Goal: Find specific page/section: Find specific page/section

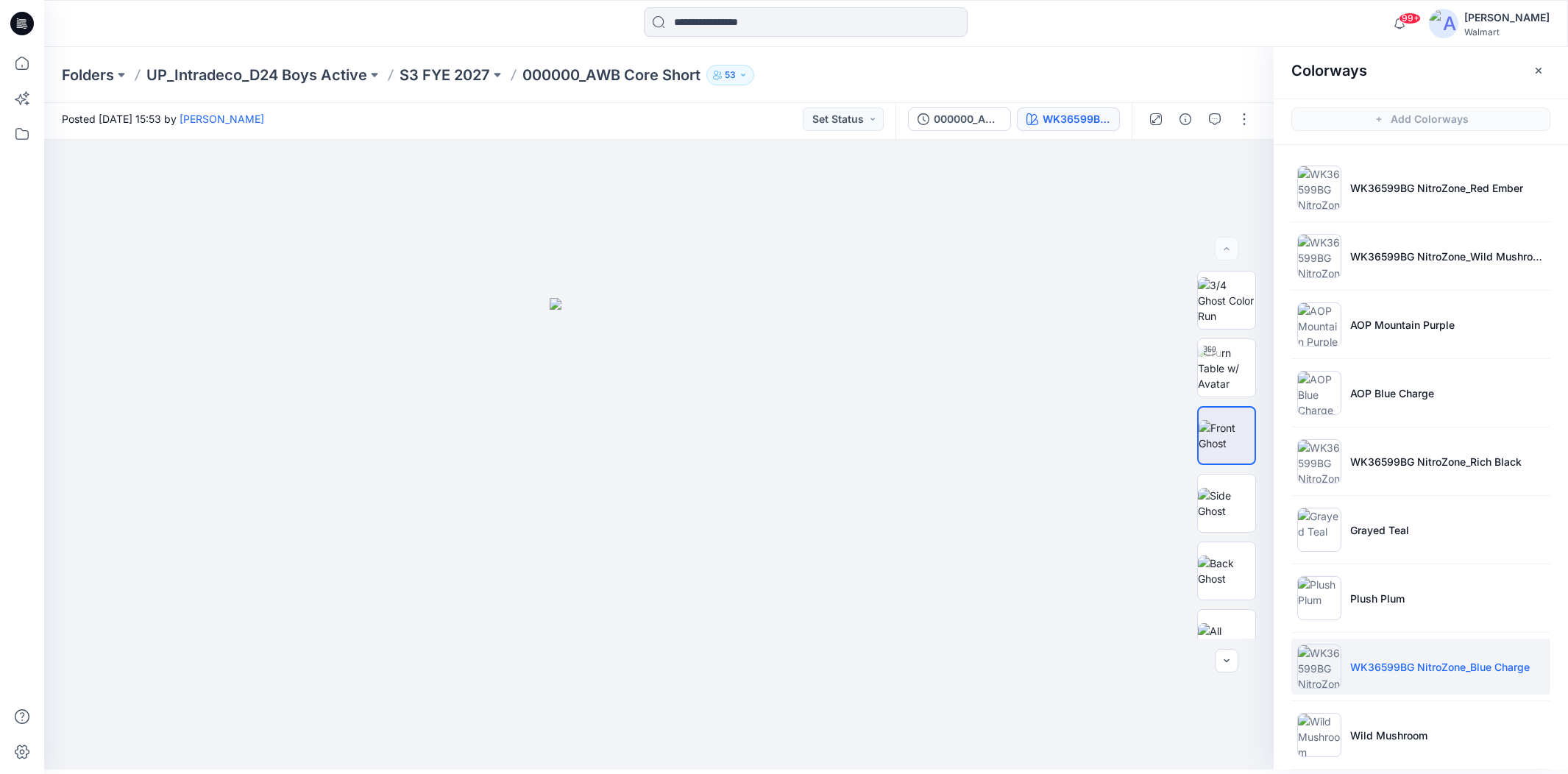
scroll to position [274, 0]
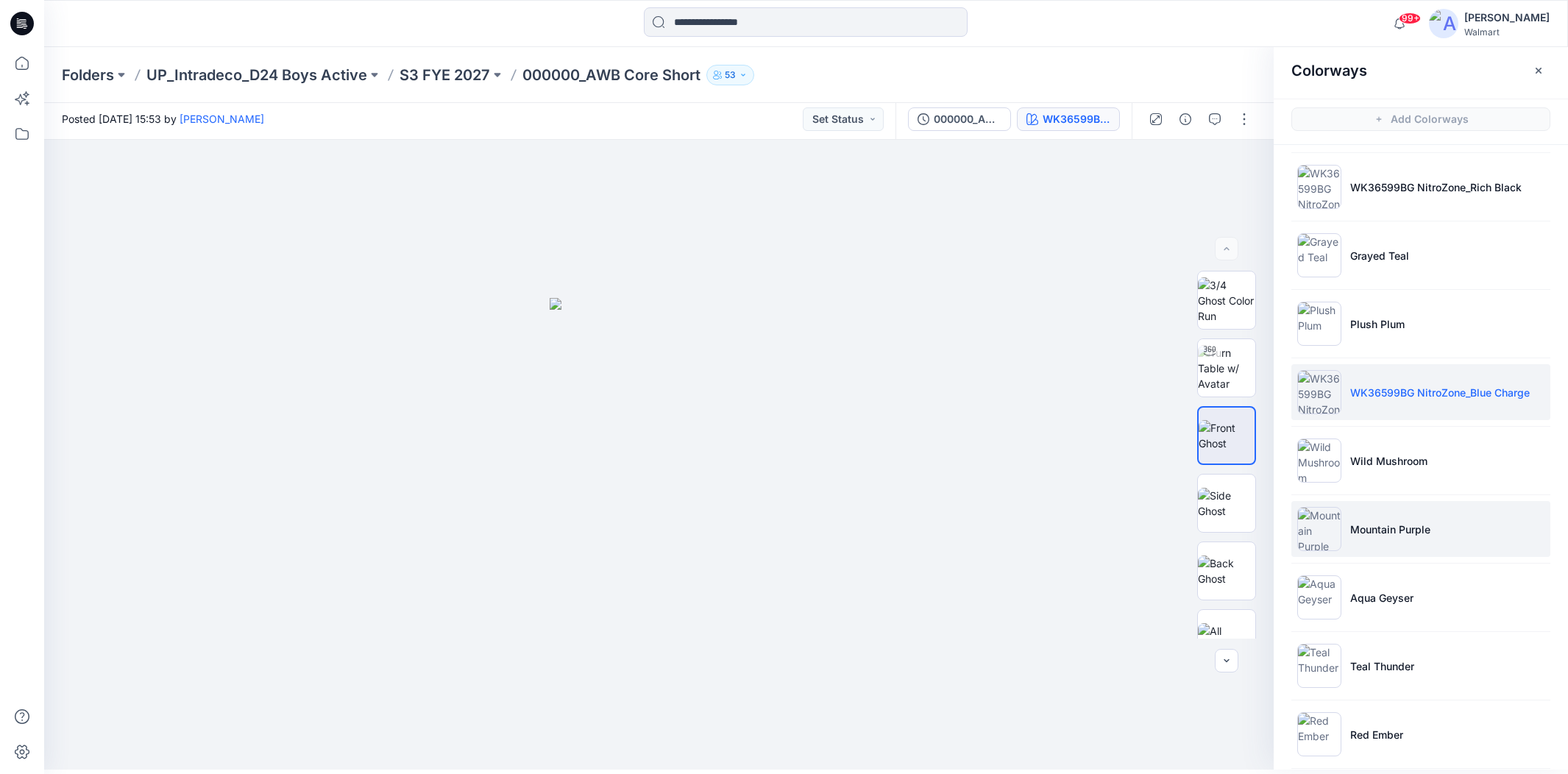
click at [1398, 541] on li "Mountain Purple" at bounding box center [1421, 529] width 259 height 56
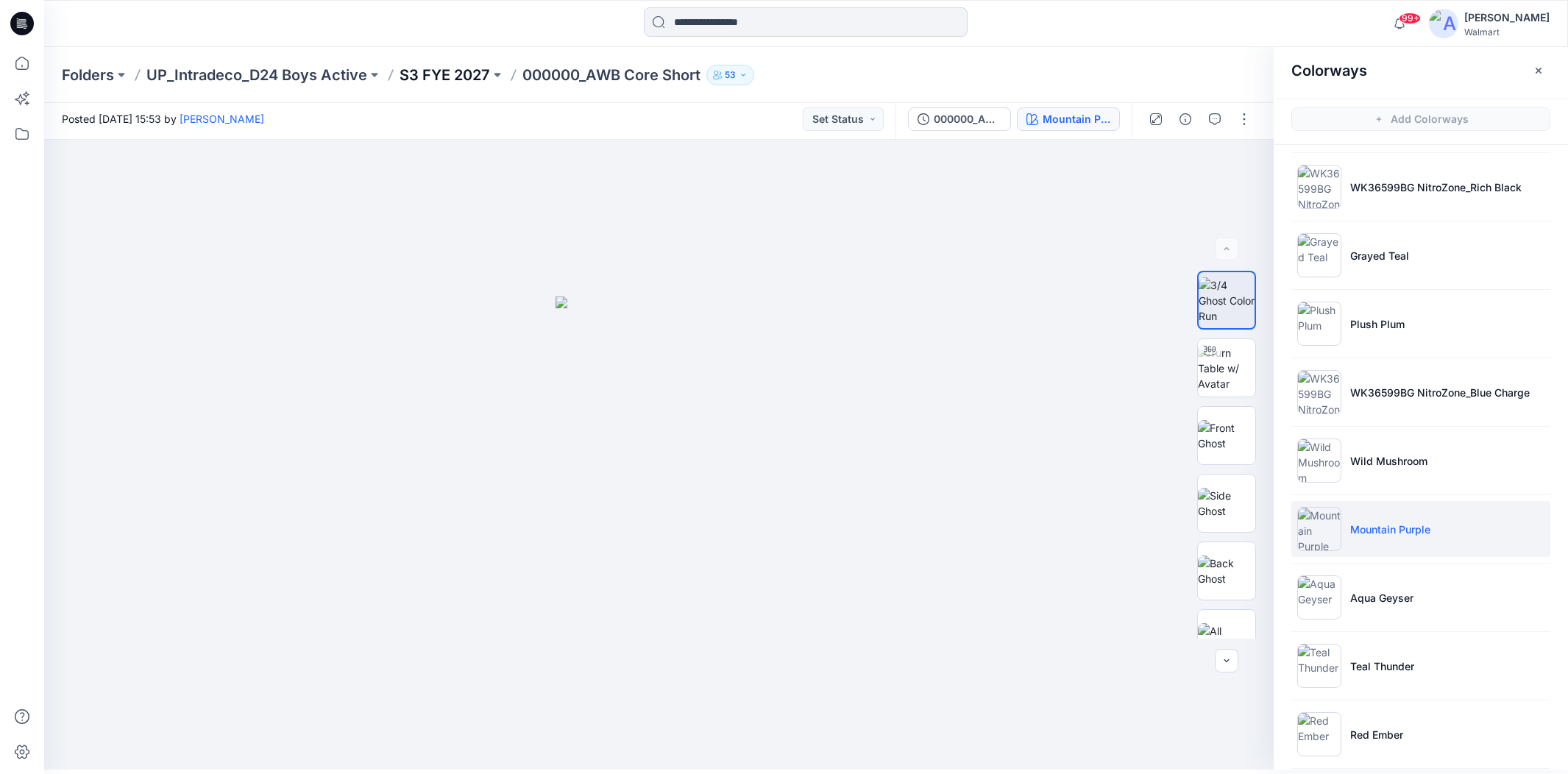
click at [429, 79] on p "S3 FYE 2027" at bounding box center [445, 75] width 90 height 20
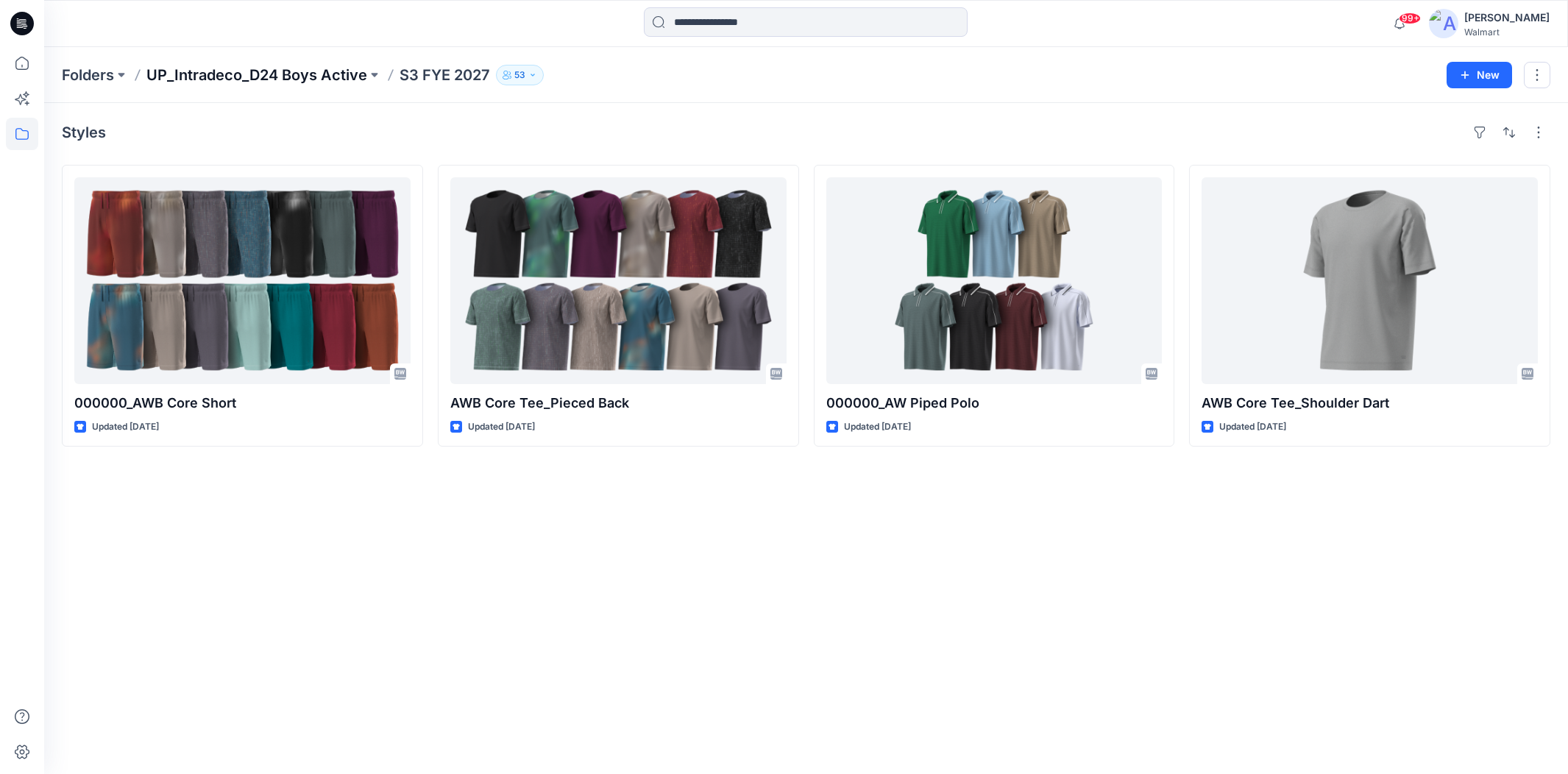
click at [324, 75] on p "UP_Intradeco_D24 Boys Active" at bounding box center [256, 75] width 221 height 20
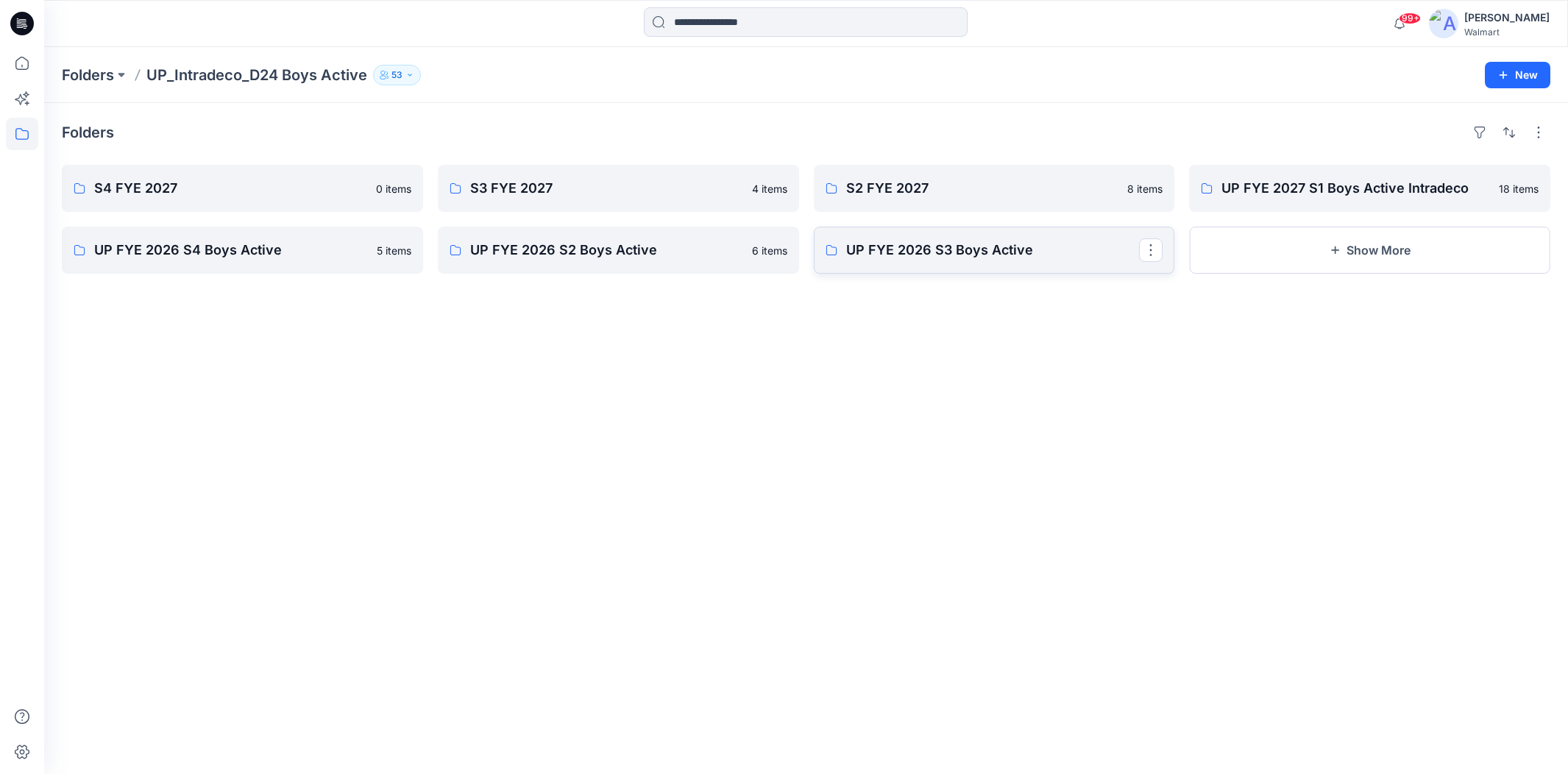
click at [925, 262] on link "UP FYE 2026 S3 Boys Active" at bounding box center [995, 251] width 361 height 47
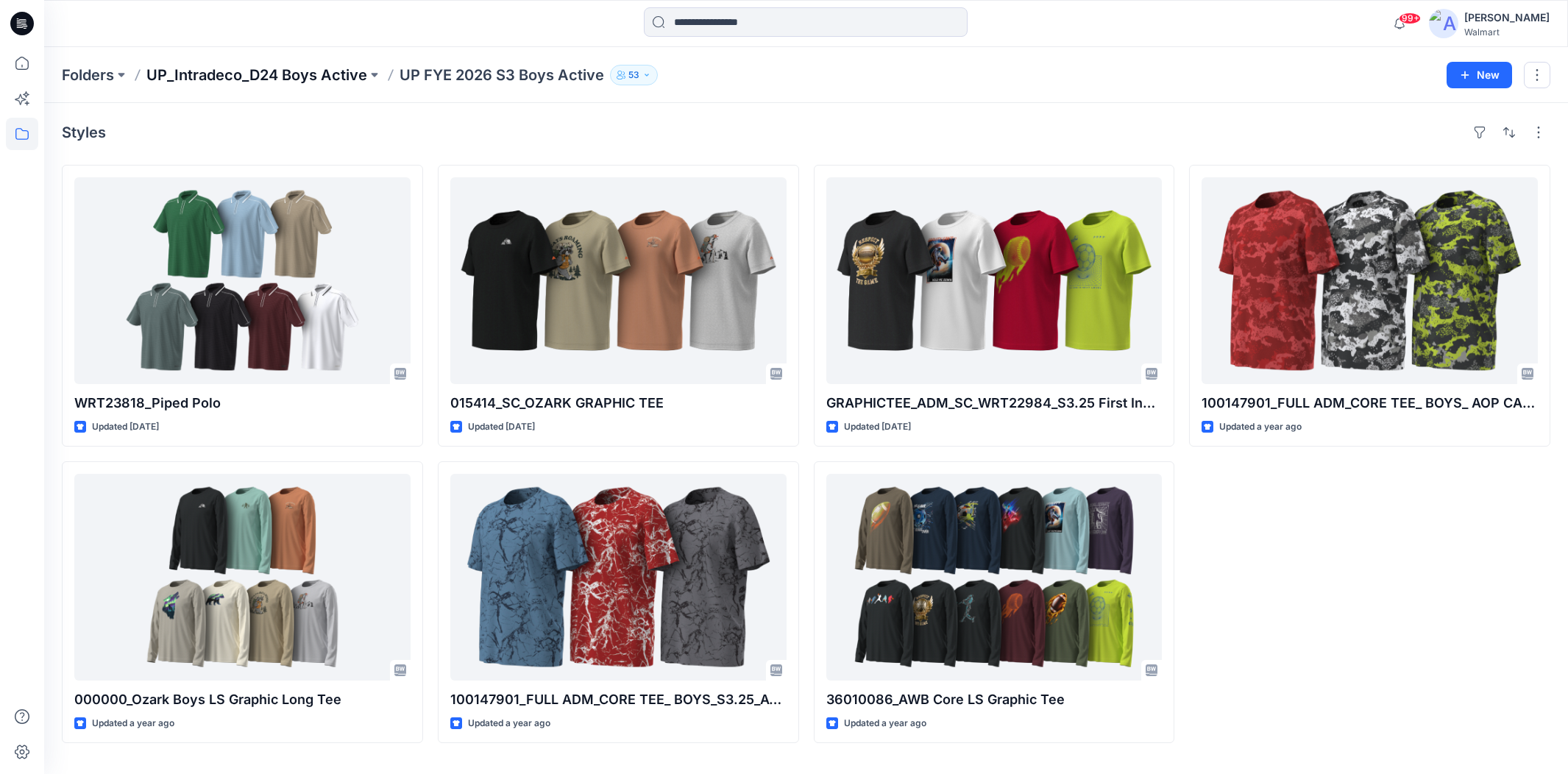
click at [317, 75] on p "UP_Intradeco_D24 Boys Active" at bounding box center [256, 75] width 221 height 20
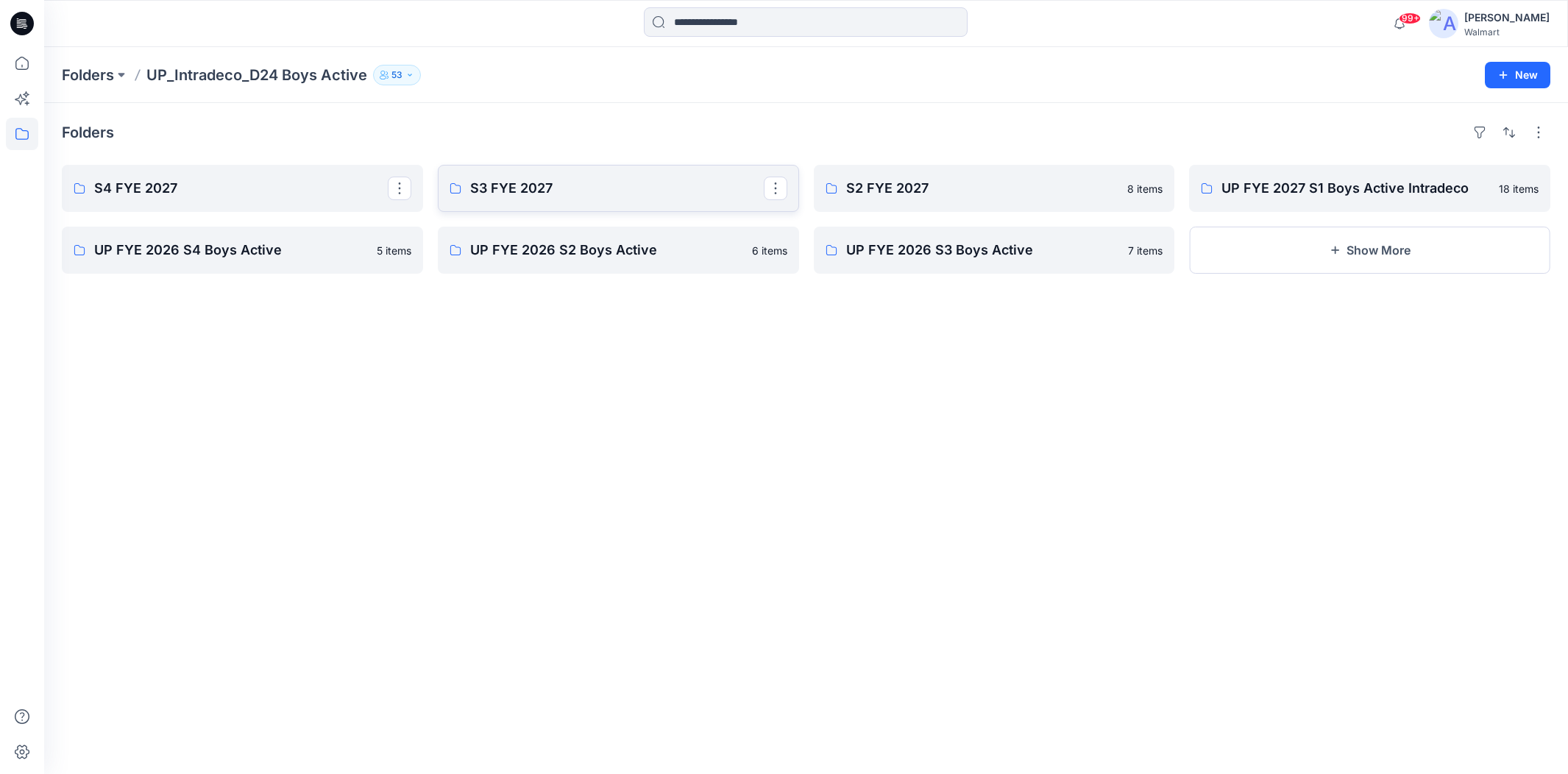
click at [588, 197] on p "S3 FYE 2027" at bounding box center [617, 189] width 294 height 20
